Goal: Task Accomplishment & Management: Complete application form

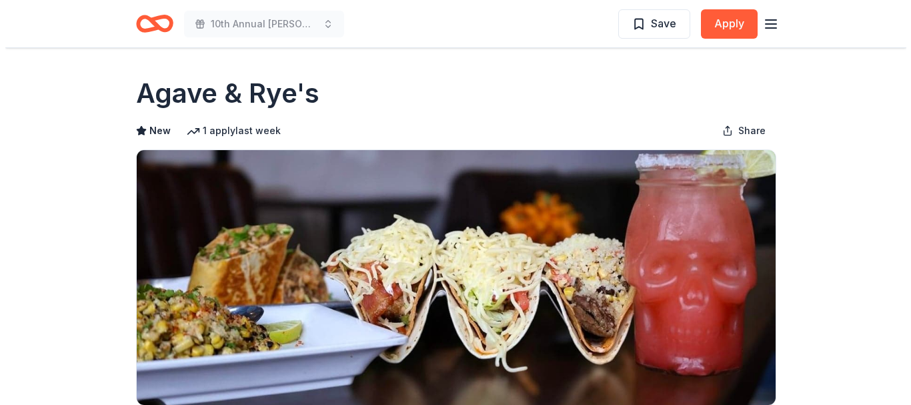
scroll to position [354, 0]
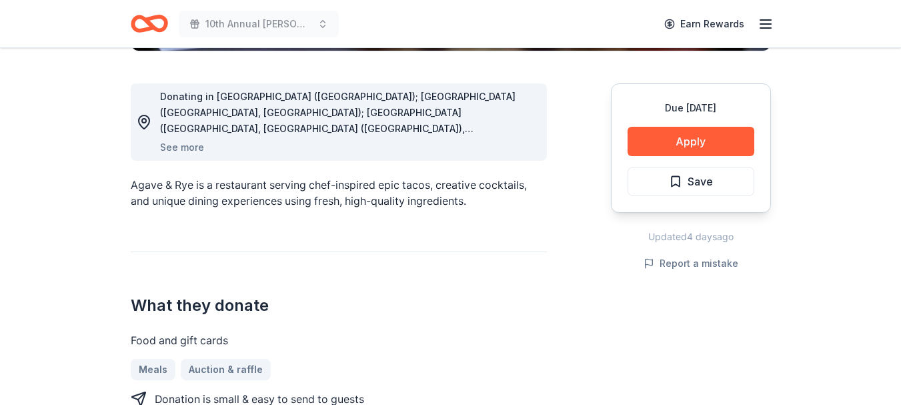
click at [688, 144] on button "Apply" at bounding box center [690, 141] width 127 height 29
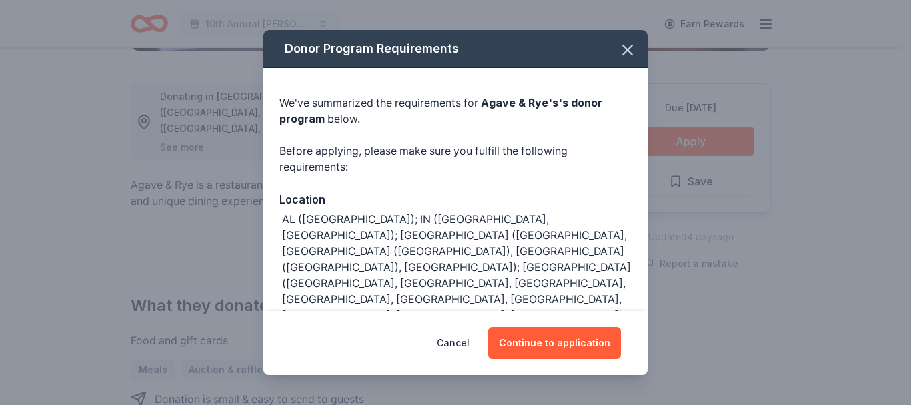
click at [557, 341] on button "Continue to application" at bounding box center [554, 343] width 133 height 32
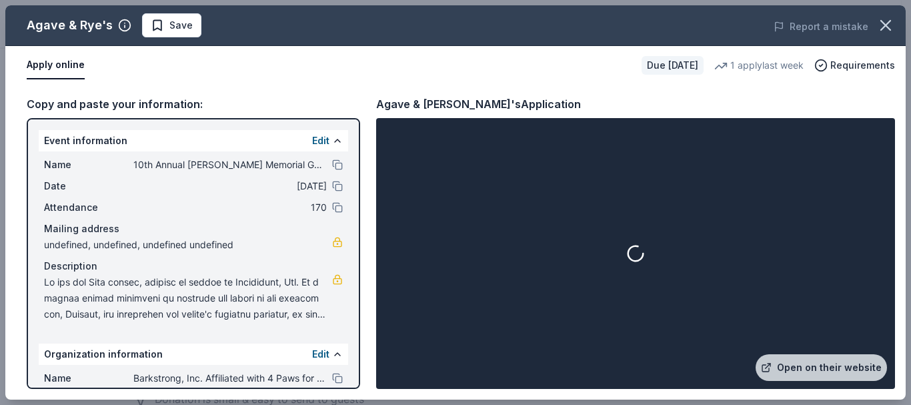
click at [822, 366] on link "Open on their website" at bounding box center [820, 367] width 131 height 27
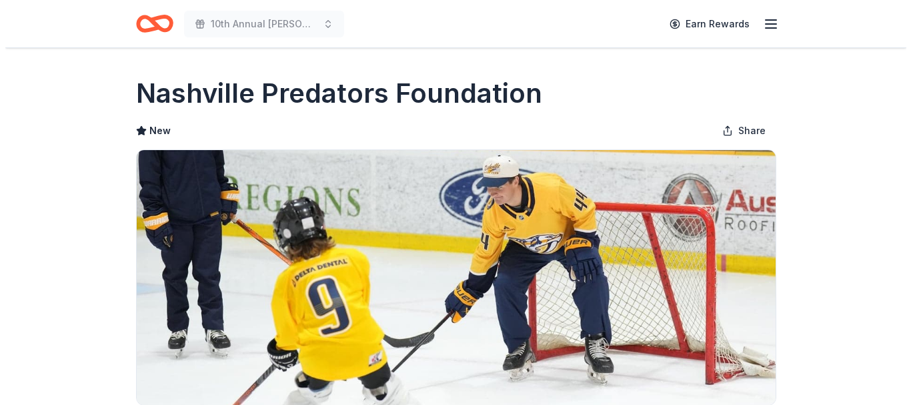
scroll to position [354, 0]
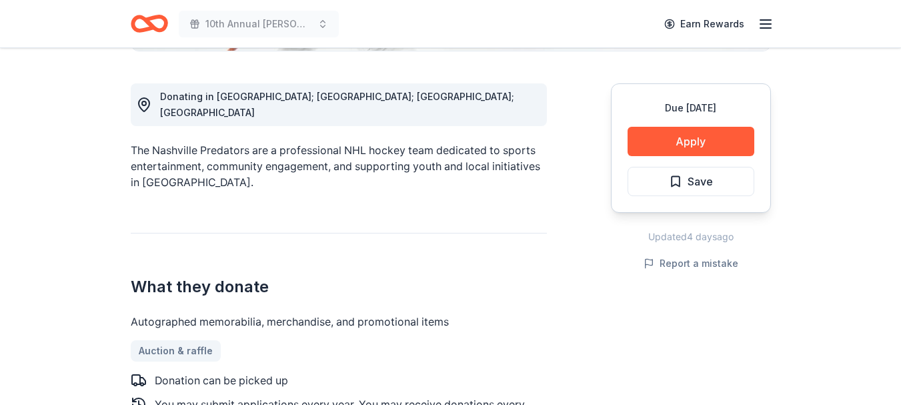
click at [685, 139] on button "Apply" at bounding box center [690, 141] width 127 height 29
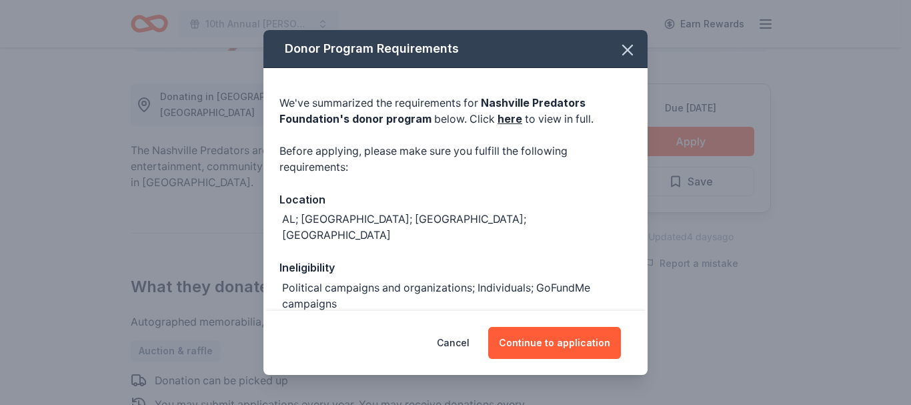
click at [556, 340] on button "Continue to application" at bounding box center [554, 343] width 133 height 32
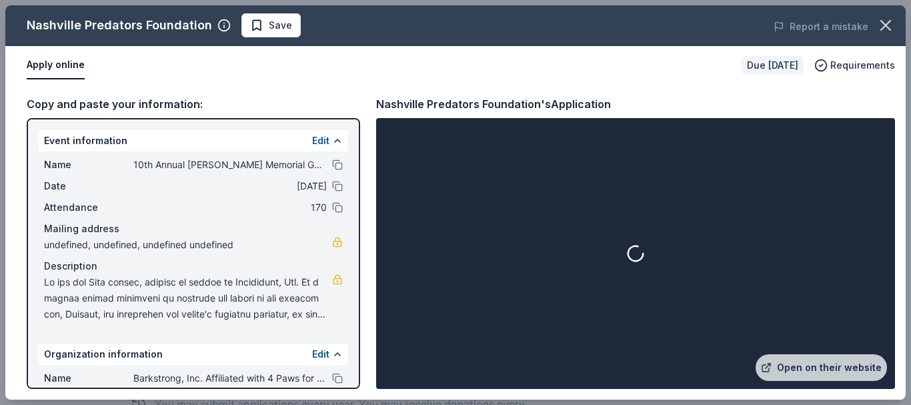
click at [820, 361] on link "Open on their website" at bounding box center [820, 367] width 131 height 27
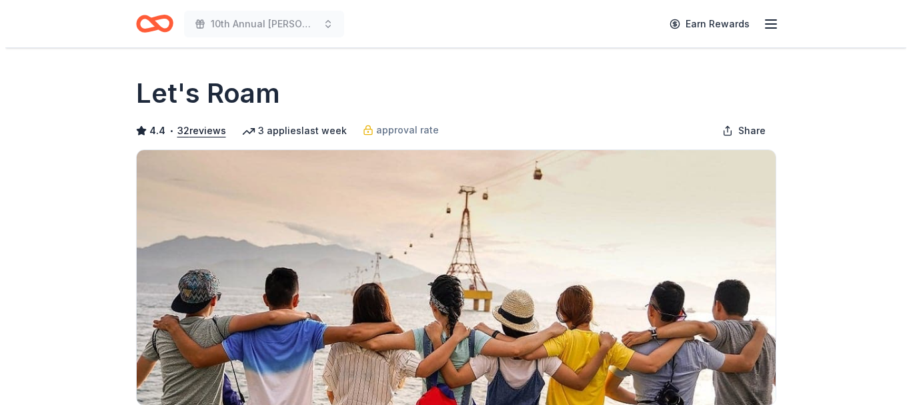
scroll to position [354, 0]
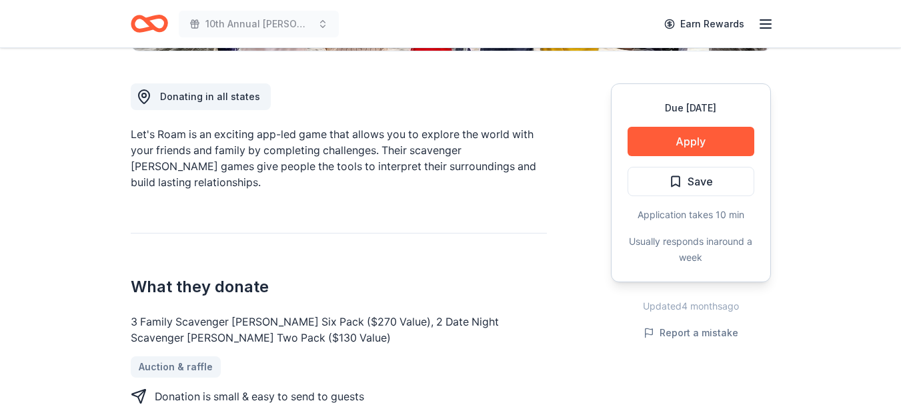
click at [687, 139] on button "Apply" at bounding box center [690, 141] width 127 height 29
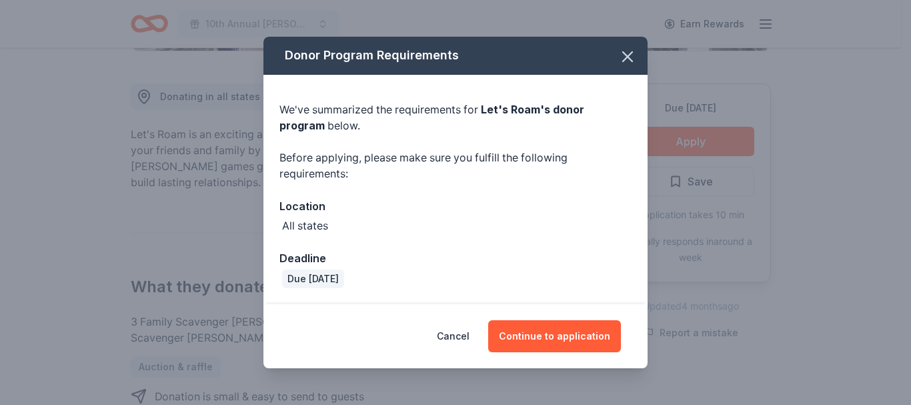
click at [561, 335] on button "Continue to application" at bounding box center [554, 336] width 133 height 32
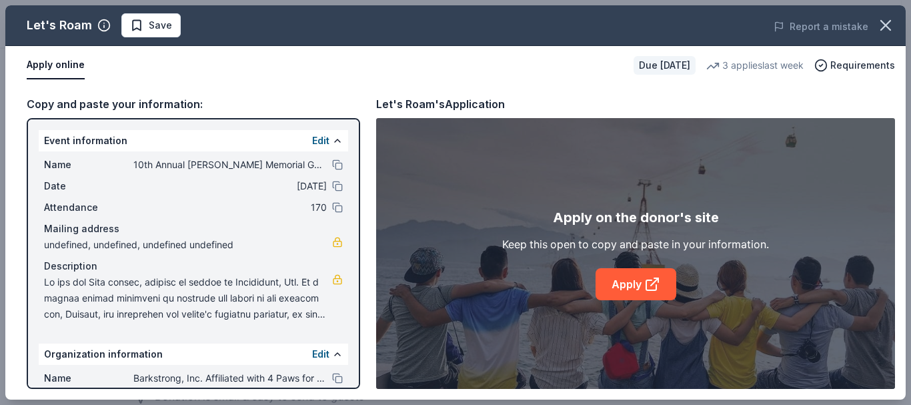
click at [630, 285] on link "Apply" at bounding box center [635, 284] width 81 height 32
